Goal: Communication & Community: Answer question/provide support

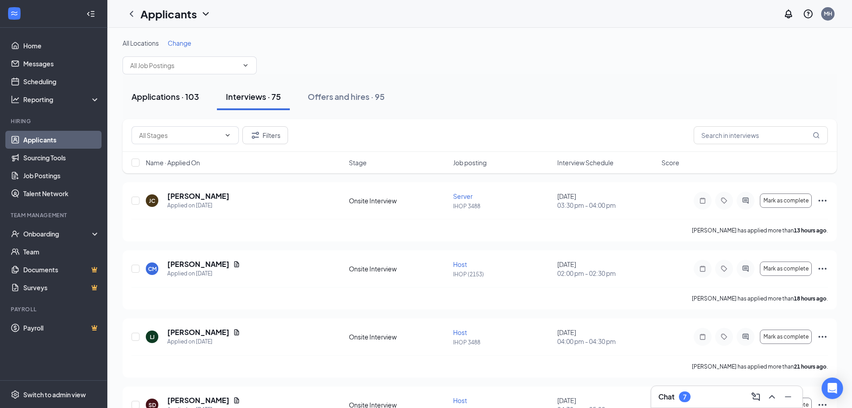
click at [155, 96] on div "Applications · 103" at bounding box center [166, 96] width 68 height 11
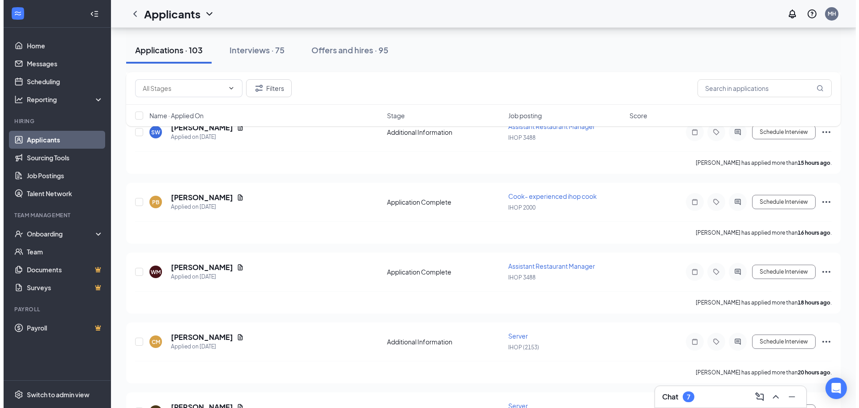
scroll to position [268, 0]
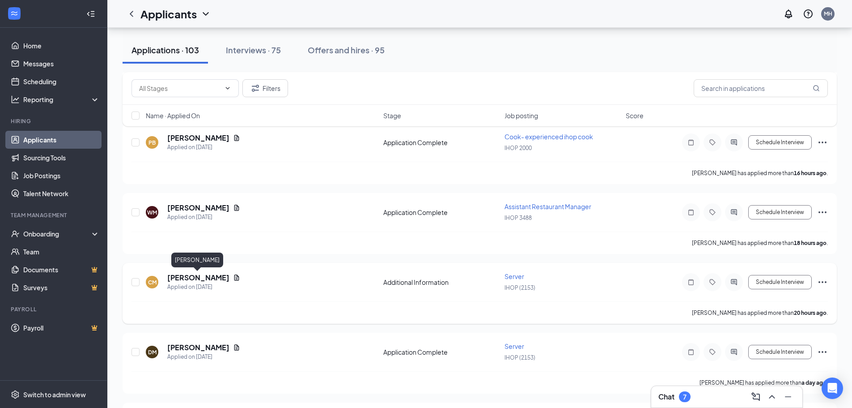
click at [194, 278] on h5 "[PERSON_NAME]" at bounding box center [198, 277] width 62 height 10
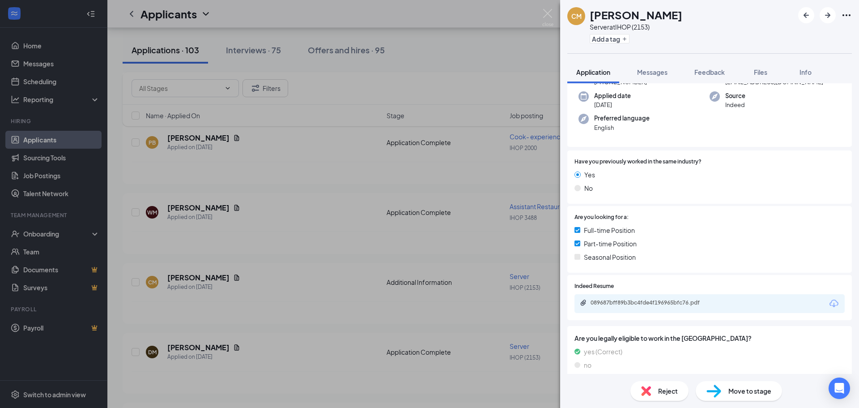
scroll to position [116, 0]
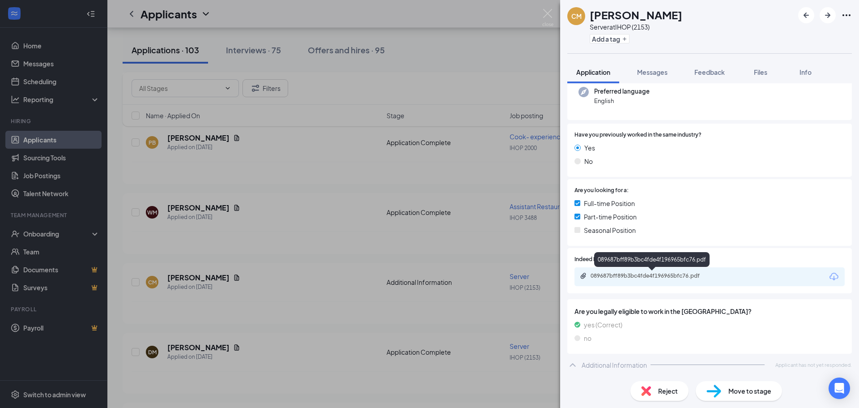
click at [638, 277] on div "089687bff89b3bc4fde4f196965bfc76.pdf" at bounding box center [653, 275] width 125 height 7
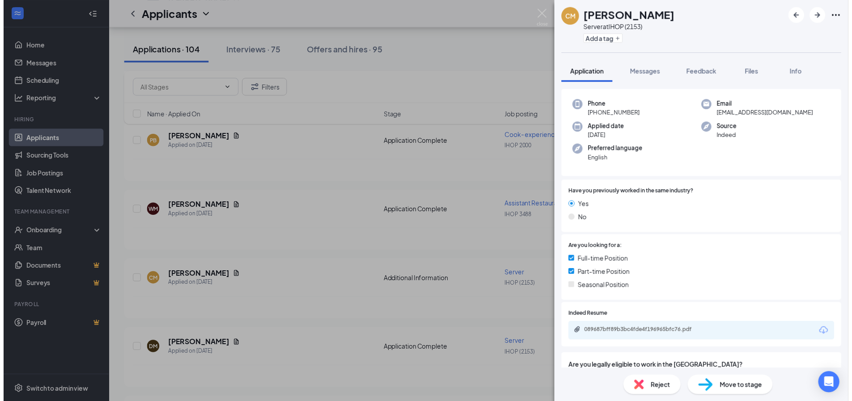
scroll to position [0, 0]
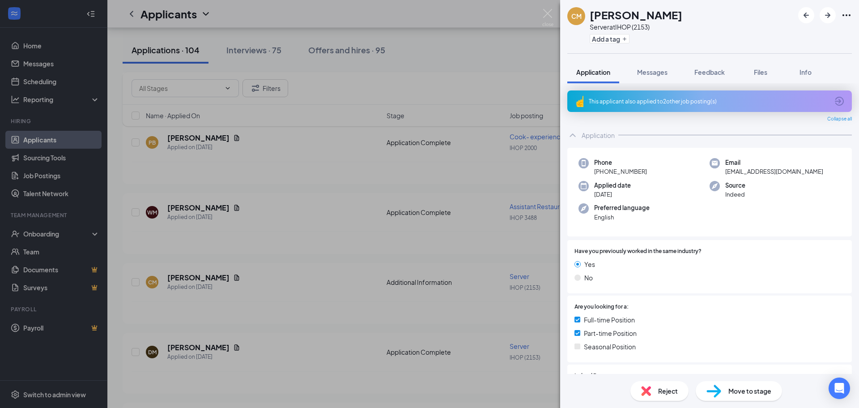
click at [646, 101] on div "This applicant also applied to 2 other job posting(s)" at bounding box center [709, 102] width 240 height 8
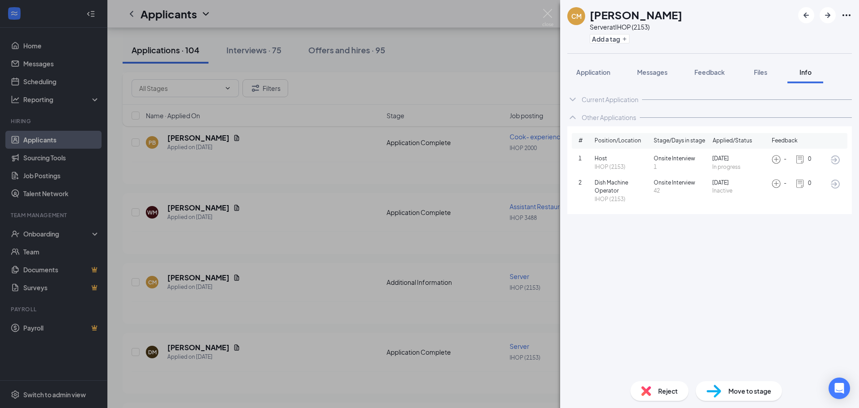
click at [493, 165] on div "CM [PERSON_NAME] Server at IHOP (2153) Add a tag Application Messages Feedback …" at bounding box center [429, 204] width 859 height 408
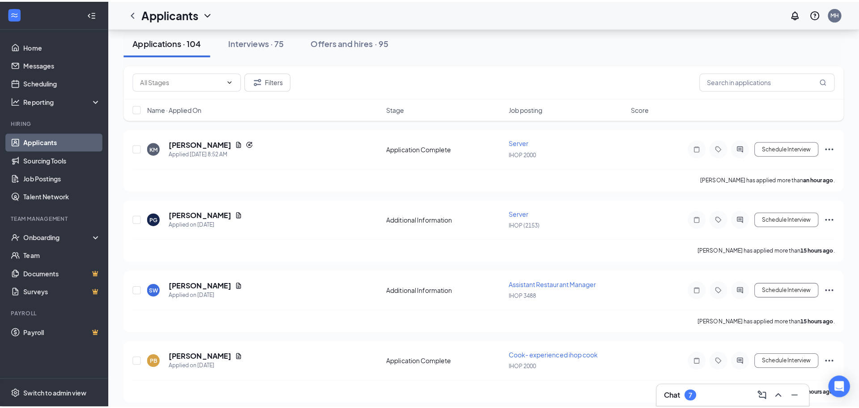
scroll to position [45, 0]
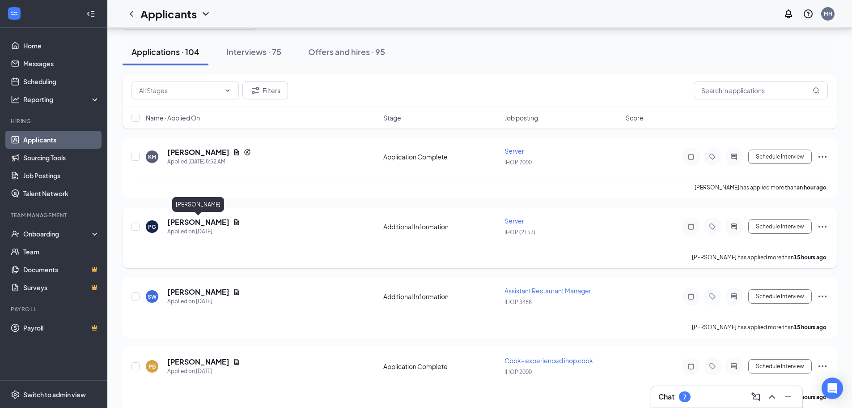
click at [201, 224] on h5 "[PERSON_NAME]" at bounding box center [198, 222] width 62 height 10
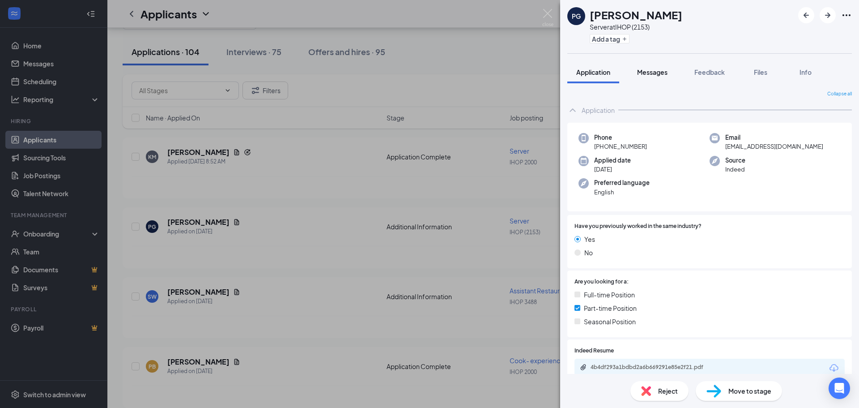
click at [658, 72] on span "Messages" at bounding box center [652, 72] width 30 height 8
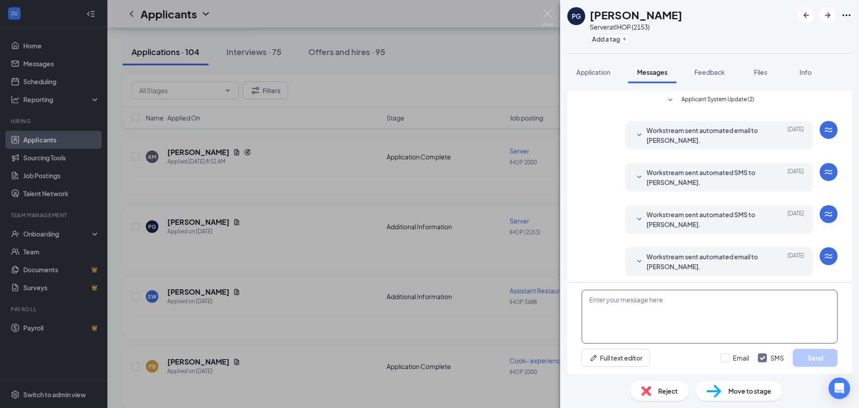
scroll to position [3, 0]
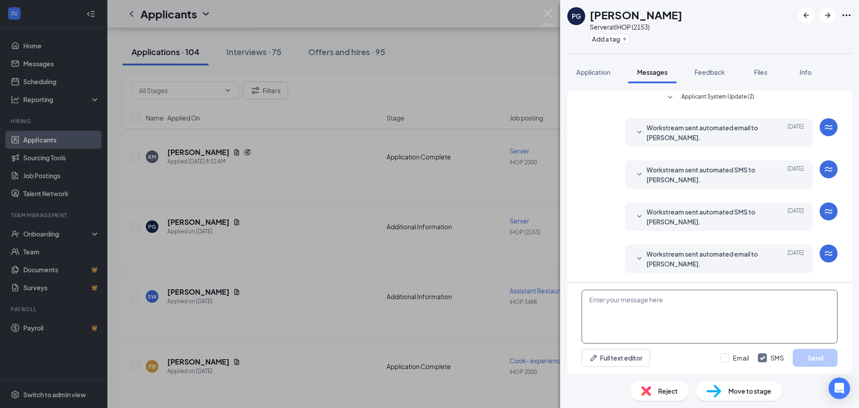
click at [673, 318] on textarea at bounding box center [710, 316] width 256 height 54
type textarea "Called an left message to set up interview. CB [DATE]"
click at [827, 358] on button "Send" at bounding box center [815, 358] width 45 height 18
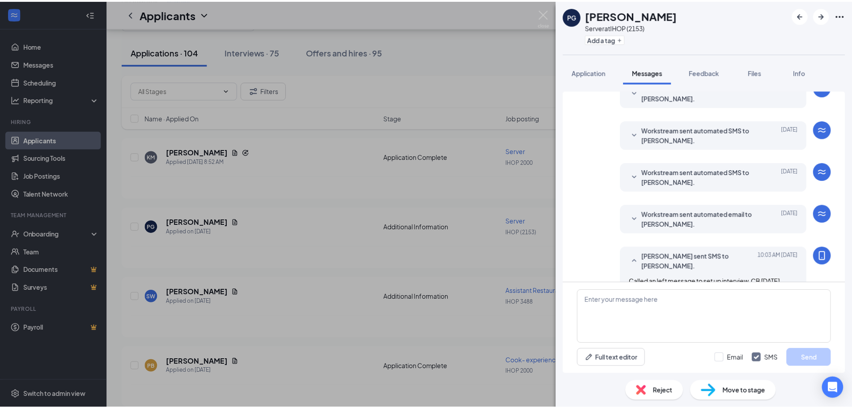
scroll to position [60, 0]
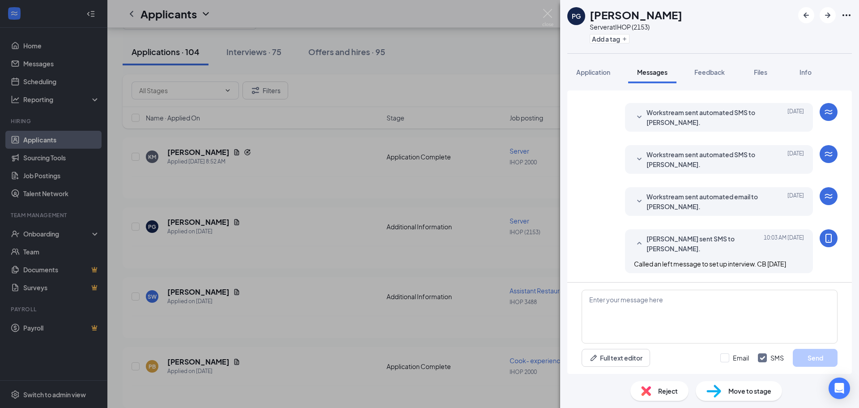
click at [494, 226] on div "PG [PERSON_NAME] Server at IHOP (2153) Add a tag Application Messages Feedback …" at bounding box center [429, 204] width 859 height 408
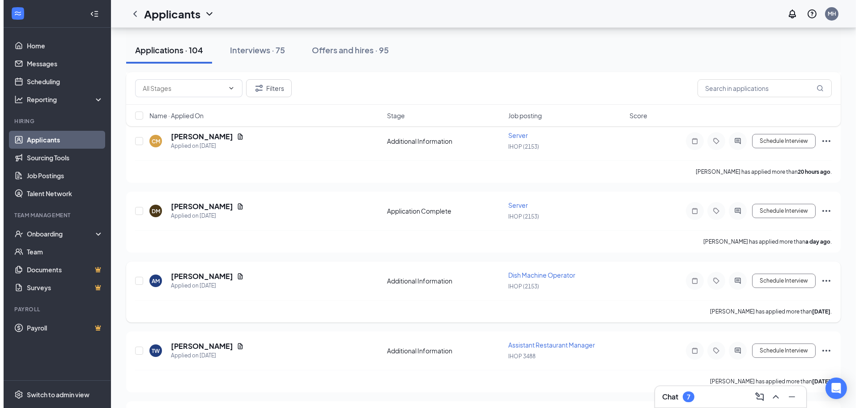
scroll to position [447, 0]
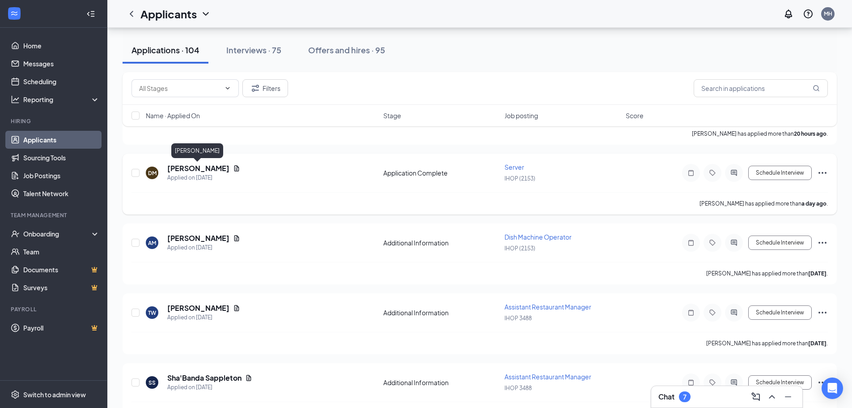
click at [199, 166] on h5 "[PERSON_NAME]" at bounding box center [198, 168] width 62 height 10
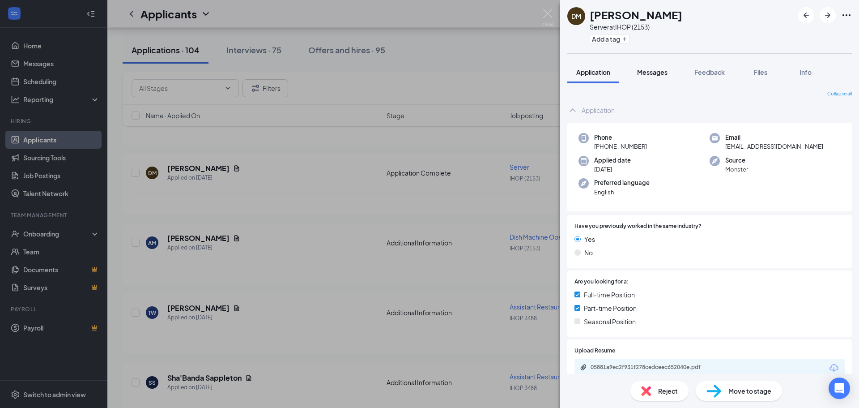
click at [650, 76] on span "Messages" at bounding box center [652, 72] width 30 height 8
